Goal: Task Accomplishment & Management: Complete application form

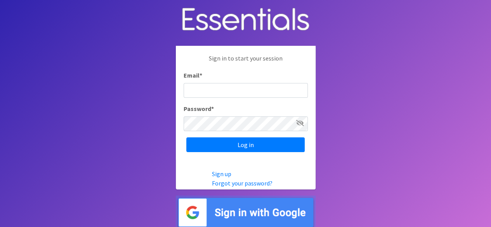
click at [234, 93] on input "Email *" at bounding box center [245, 90] width 124 height 15
type input "[EMAIL_ADDRESS][DOMAIN_NAME]"
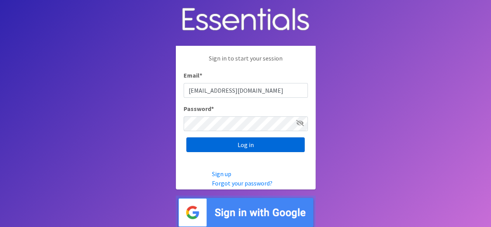
click at [231, 140] on input "Log in" at bounding box center [245, 144] width 118 height 15
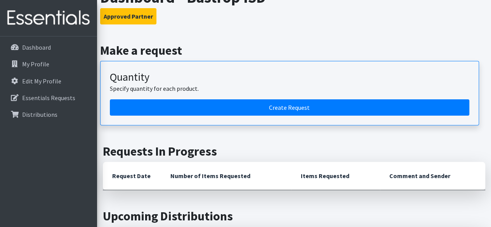
scroll to position [78, 0]
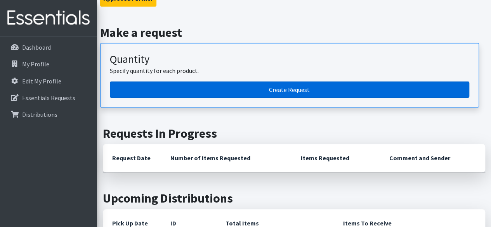
click at [185, 83] on link "Create Request" at bounding box center [289, 89] width 359 height 16
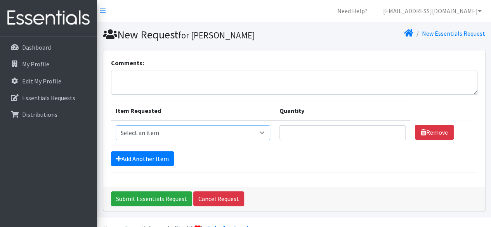
click at [159, 135] on select "Select an item Baby Formula Kids (Newborn) Kids (Preemie) Kids (Size 1) Kids (S…" at bounding box center [193, 132] width 155 height 15
select select "1534"
click at [116, 125] on select "Select an item Baby Formula Kids (Newborn) Kids (Preemie) Kids (Size 1) Kids (S…" at bounding box center [193, 132] width 155 height 15
click at [305, 134] on input "Quantity" at bounding box center [342, 132] width 126 height 15
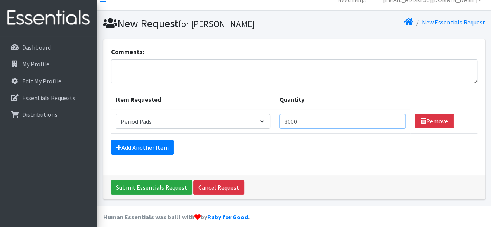
scroll to position [17, 0]
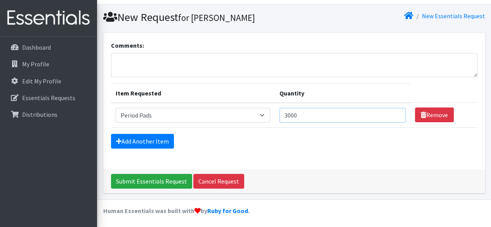
type input "3000"
click at [164, 59] on textarea "Comments:" at bounding box center [294, 65] width 366 height 24
click at [236, 62] on textarea "Can we please request a pick up on" at bounding box center [294, 65] width 366 height 24
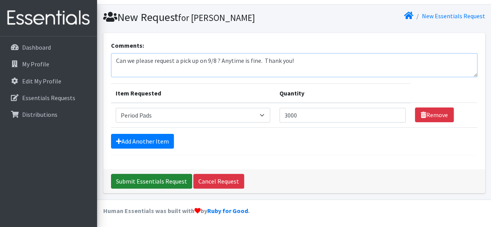
type textarea "Can we please request a pick up on 9/8 ? Anytime is fine. Thank you!"
click at [166, 180] on input "Submit Essentials Request" at bounding box center [151, 181] width 81 height 15
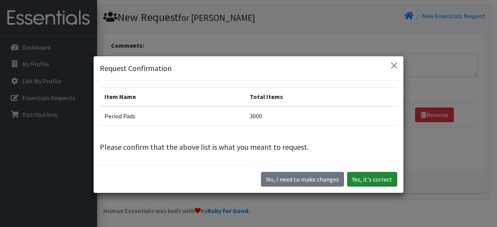
click at [373, 181] on button "Yes, it's correct" at bounding box center [372, 179] width 50 height 15
